Goal: Task Accomplishment & Management: Manage account settings

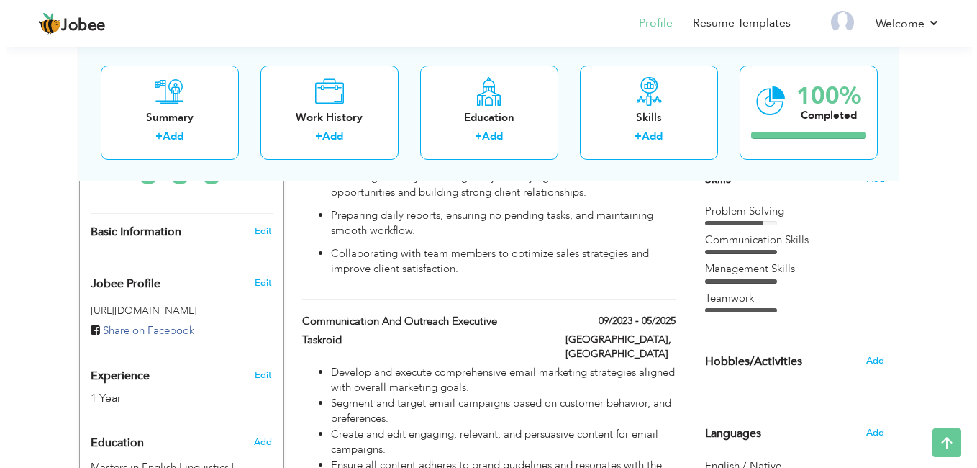
scroll to position [432, 0]
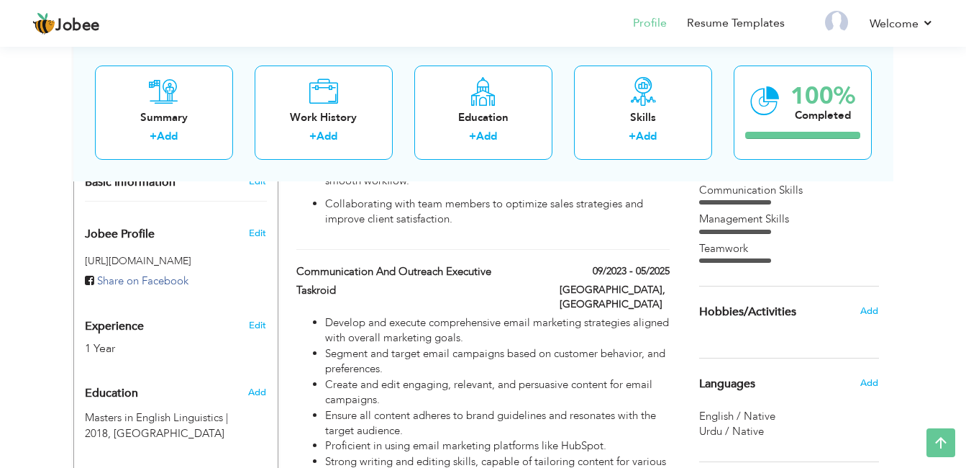
click at [263, 319] on link "Edit" at bounding box center [257, 325] width 17 height 13
type input "Maham"
type input "Riaz"
type input "03211647699"
select select "number:166"
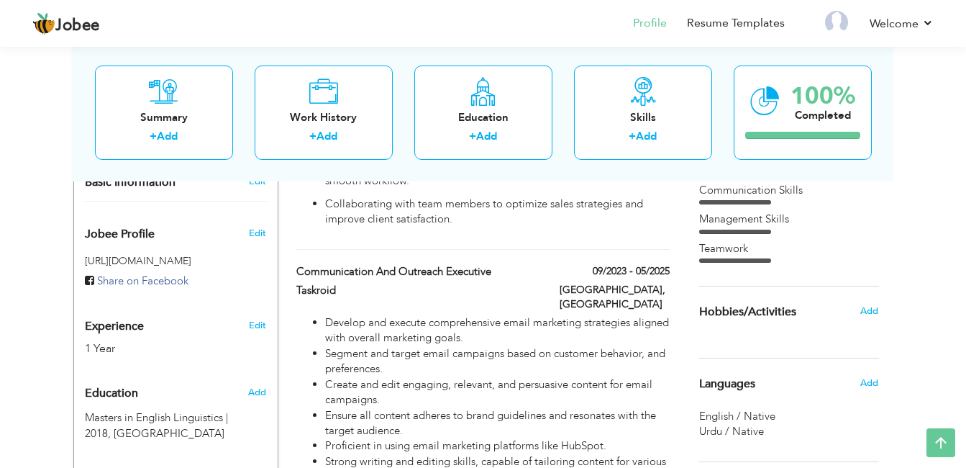
type input "[GEOGRAPHIC_DATA]"
select select "number:3"
type input "Taskroid"
type input "Sales Executive"
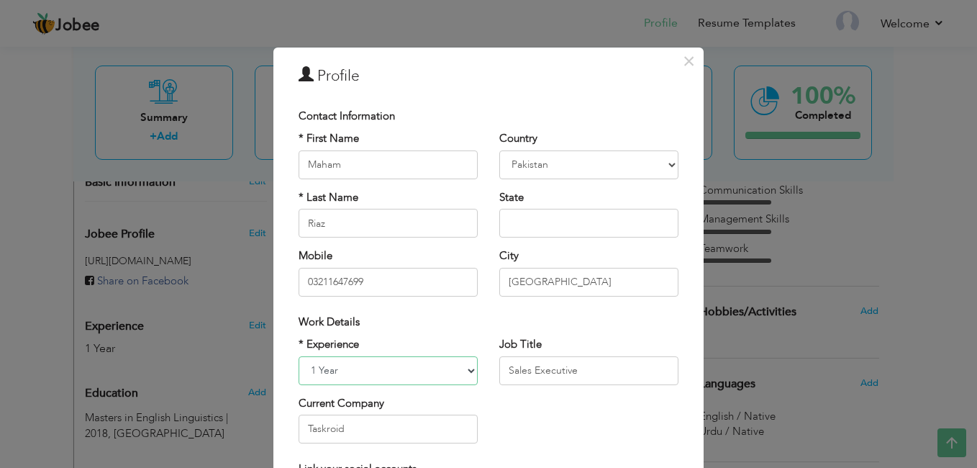
click at [460, 369] on select "Entry Level Less than 1 Year 1 Year 2 Years 3 Years 4 Years 5 Years 6 Years 7 Y…" at bounding box center [388, 370] width 179 height 29
select select "number:5"
click at [299, 356] on select "Entry Level Less than 1 Year 1 Year 2 Years 3 Years 4 Years 5 Years 6 Years 7 Y…" at bounding box center [388, 370] width 179 height 29
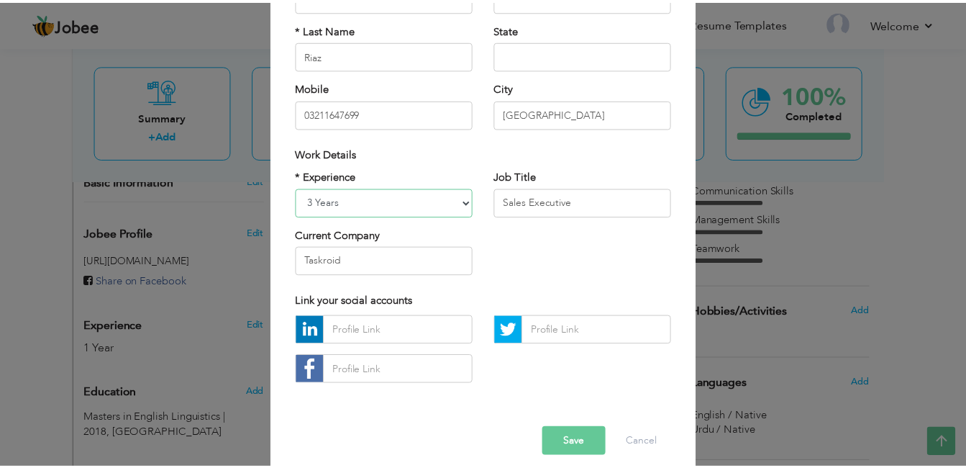
scroll to position [182, 0]
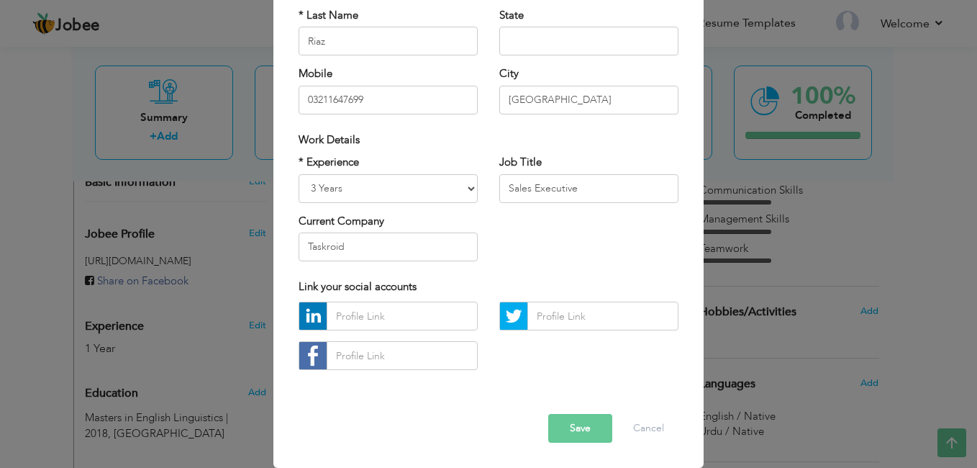
click at [577, 428] on button "Save" at bounding box center [580, 428] width 64 height 29
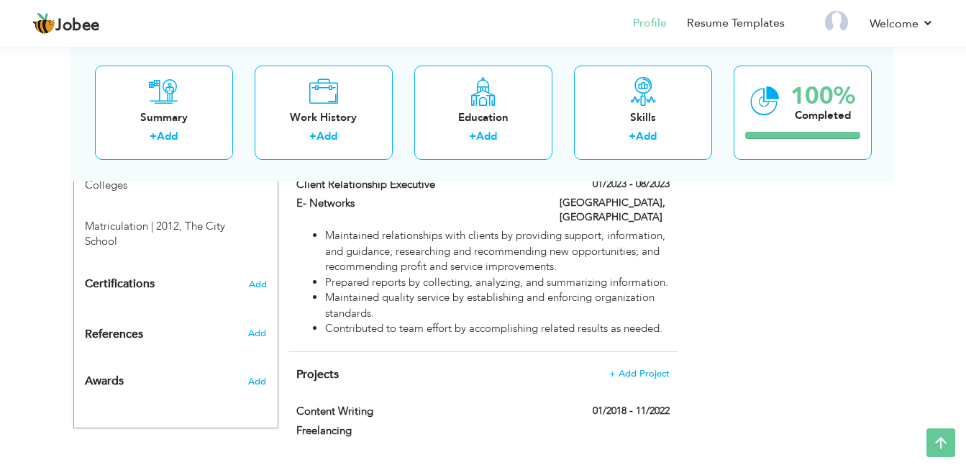
scroll to position [719, 0]
